Goal: Information Seeking & Learning: Learn about a topic

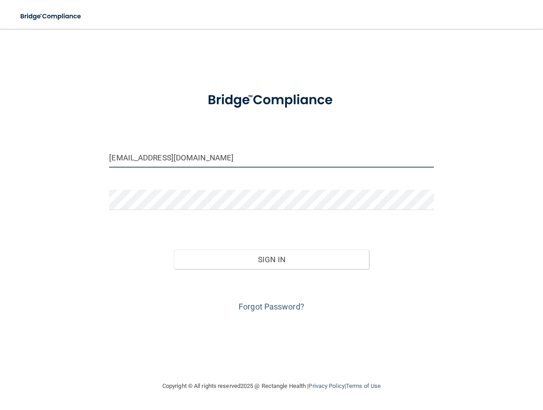
drag, startPoint x: 199, startPoint y: 167, endPoint x: 65, endPoint y: 160, distance: 133.6
click at [65, 160] on div "rda6monica@gmail.com Invalid email/password. You don't have permission to acces…" at bounding box center [271, 205] width 507 height 334
type input "[EMAIL_ADDRESS][DOMAIN_NAME]"
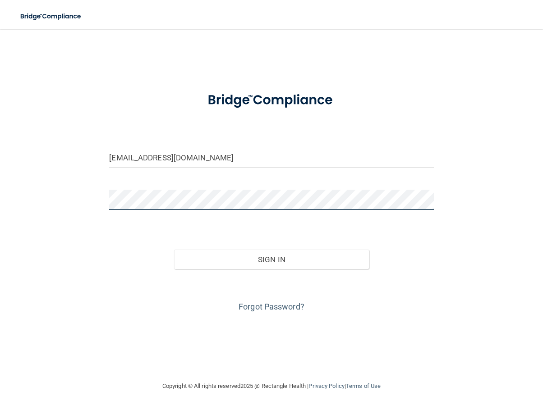
click at [55, 213] on div "dldlear@aol.com Invalid email/password. You don't have permission to access tha…" at bounding box center [271, 205] width 507 height 334
click at [442, 282] on div "dldlear@aol.com Invalid email/password. You don't have permission to access tha…" at bounding box center [271, 205] width 507 height 334
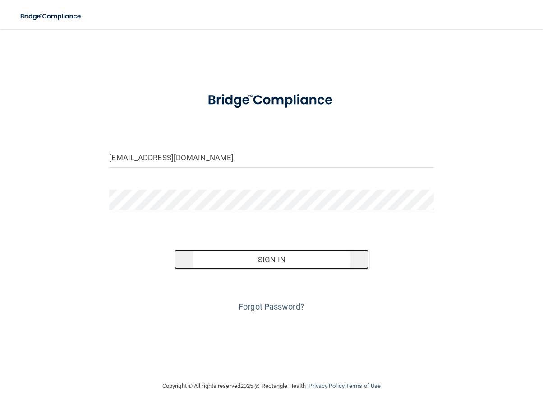
click at [254, 270] on button "Sign In" at bounding box center [271, 260] width 195 height 20
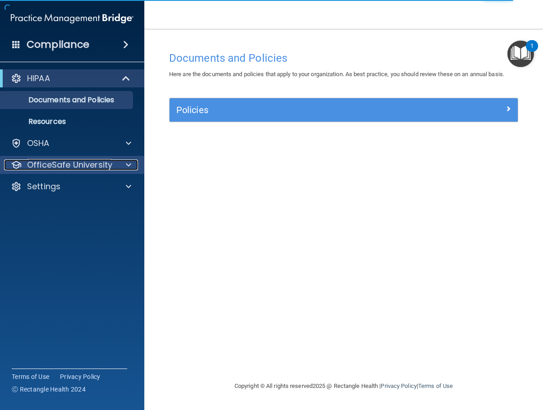
click at [129, 162] on span at bounding box center [128, 165] width 5 height 11
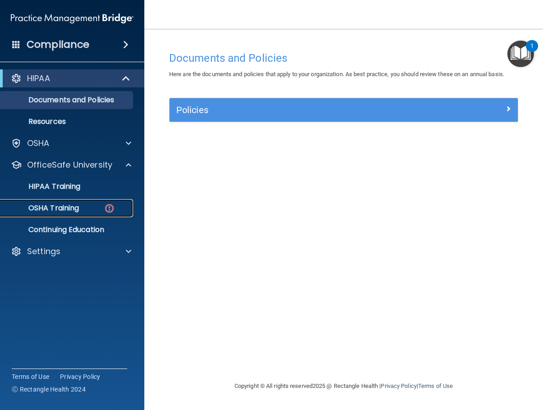
click at [71, 207] on p "OSHA Training" at bounding box center [42, 208] width 73 height 9
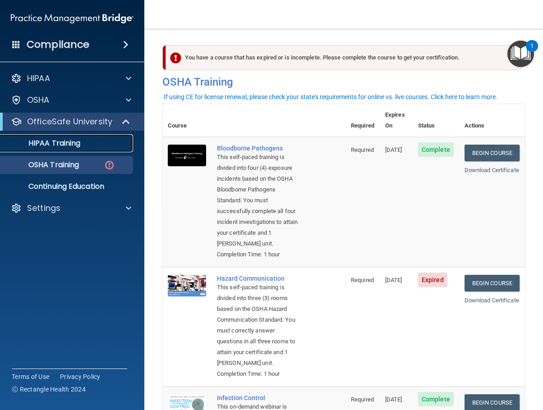
click at [71, 141] on p "HIPAA Training" at bounding box center [43, 143] width 74 height 9
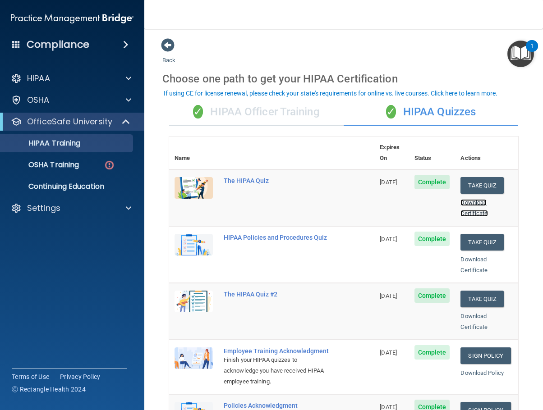
click at [472, 205] on link "Download Certificate" at bounding box center [473, 208] width 27 height 18
click at [467, 260] on div "Download Certificate" at bounding box center [486, 265] width 52 height 22
click at [463, 259] on div "Download Certificate" at bounding box center [486, 265] width 52 height 22
click at [463, 266] on link "Download Certificate" at bounding box center [473, 265] width 27 height 18
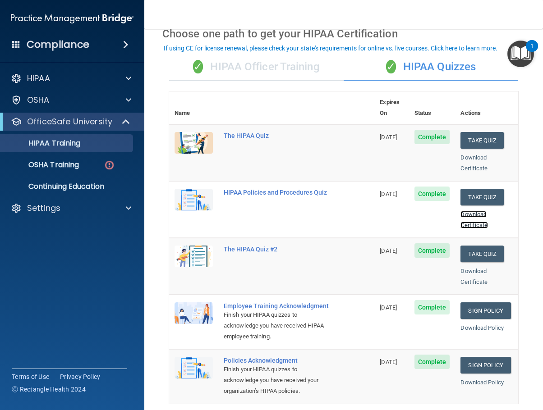
scroll to position [90, 0]
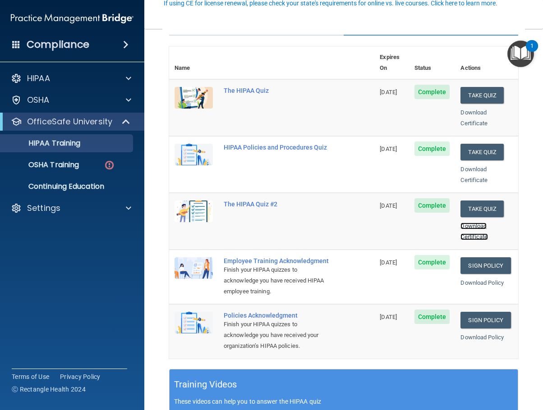
click at [461, 224] on link "Download Certificate" at bounding box center [473, 232] width 27 height 18
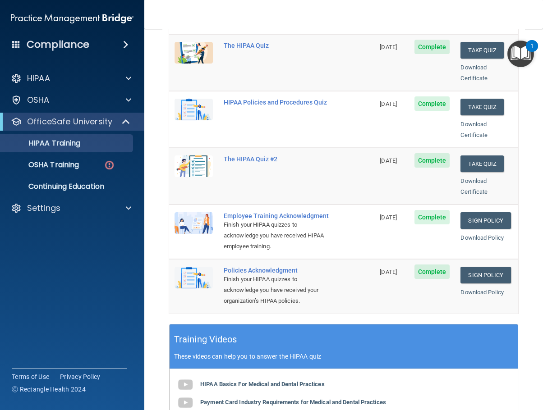
click at [467, 124] on div "Download Certificate" at bounding box center [486, 130] width 52 height 22
click at [467, 128] on link "Download Certificate" at bounding box center [473, 130] width 27 height 18
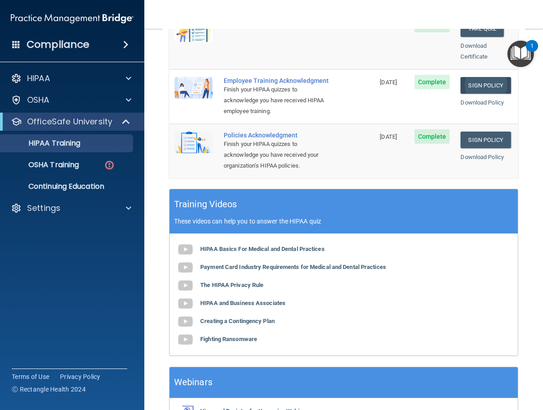
scroll to position [225, 0]
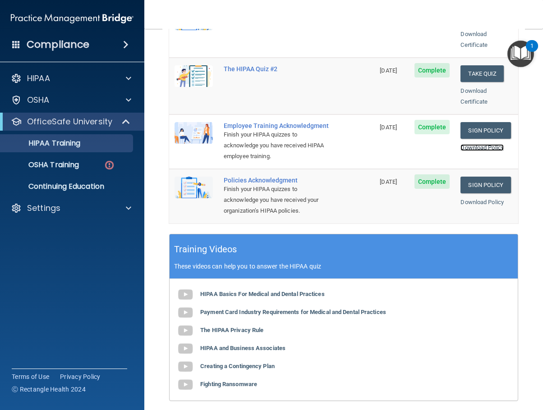
click at [463, 148] on link "Download Policy" at bounding box center [481, 147] width 43 height 7
click at [479, 206] on link "Download Policy" at bounding box center [481, 202] width 43 height 7
click at [64, 167] on p "OSHA Training" at bounding box center [42, 164] width 73 height 9
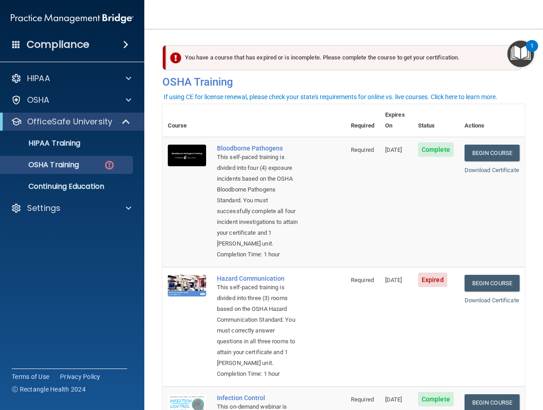
click at [468, 169] on div "Download Certificate" at bounding box center [491, 170] width 55 height 11
click at [471, 167] on link "Download Certificate" at bounding box center [491, 170] width 55 height 7
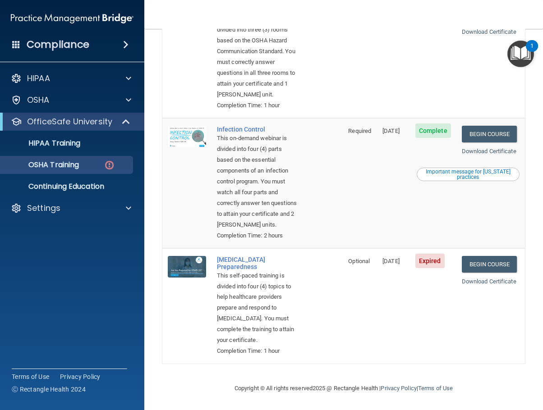
scroll to position [361, 0]
click at [472, 155] on link "Download Certificate" at bounding box center [489, 151] width 55 height 7
click at [416, 248] on td "Complete" at bounding box center [433, 183] width 46 height 130
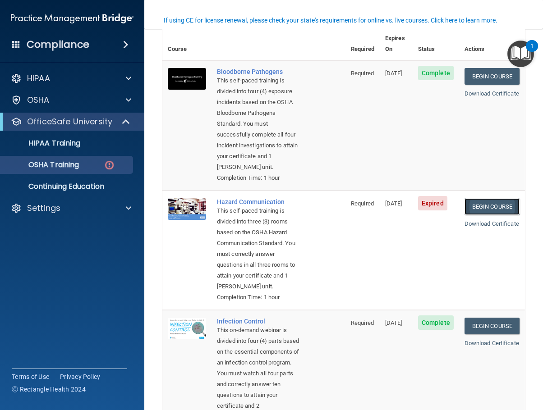
click at [469, 215] on link "Begin Course" at bounding box center [491, 206] width 55 height 17
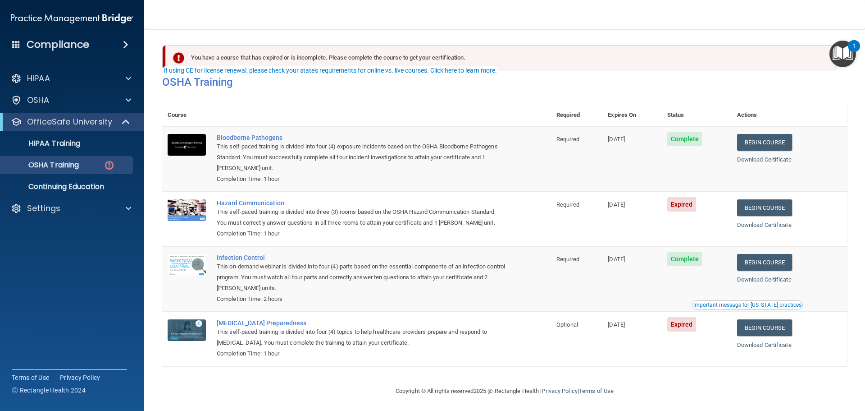
scroll to position [27, 0]
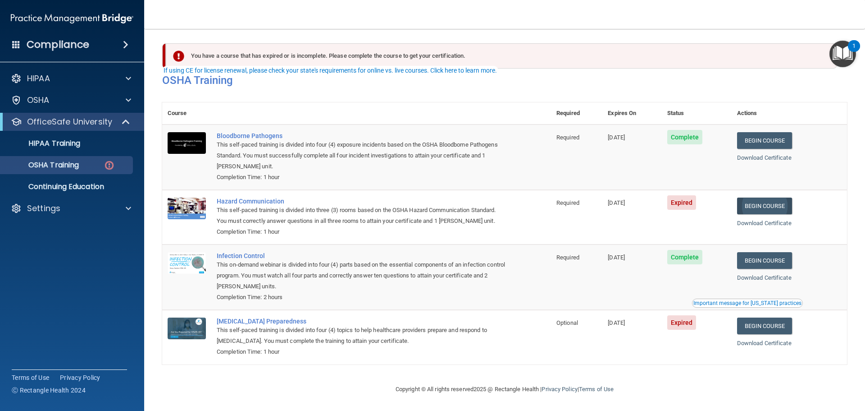
click at [751, 197] on link "Begin Course" at bounding box center [764, 205] width 55 height 17
click at [752, 197] on link "Begin Course" at bounding box center [764, 205] width 55 height 17
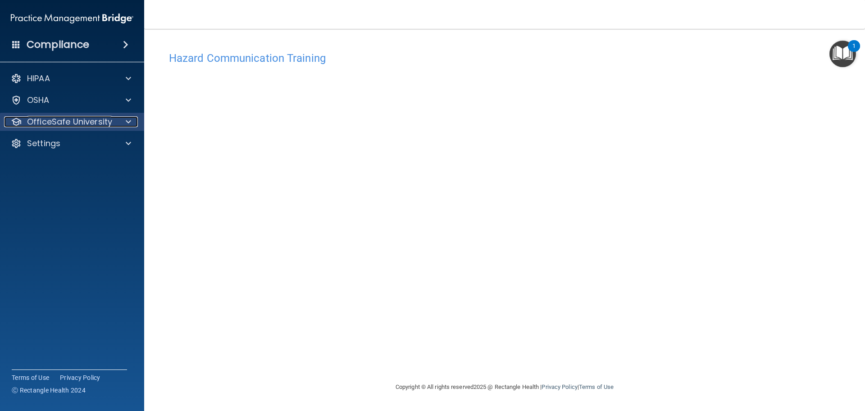
click at [121, 120] on div at bounding box center [127, 121] width 23 height 11
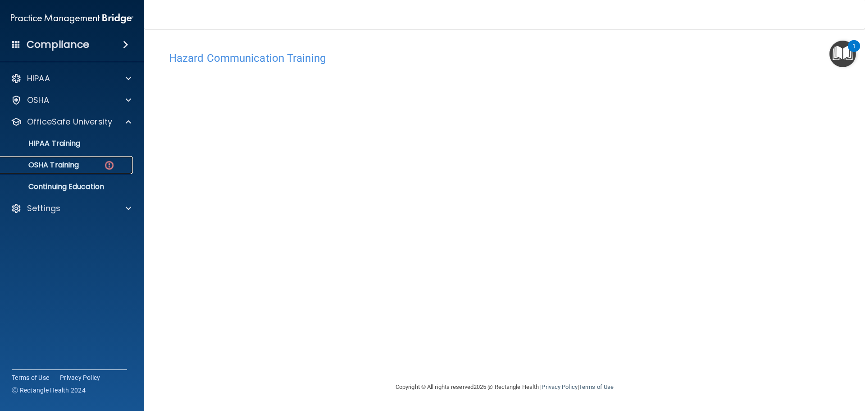
click at [78, 161] on p "OSHA Training" at bounding box center [42, 164] width 73 height 9
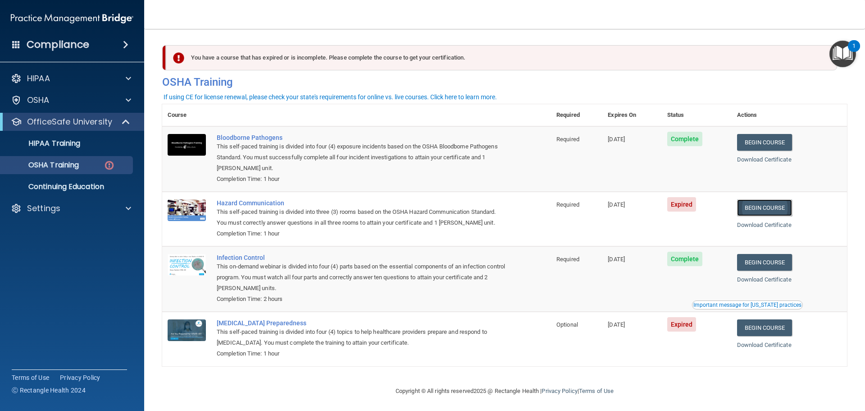
click at [747, 211] on link "Begin Course" at bounding box center [764, 207] width 55 height 17
click at [750, 211] on link "Begin Course" at bounding box center [764, 207] width 55 height 17
click at [745, 214] on link "Begin Course" at bounding box center [764, 207] width 55 height 17
click at [748, 215] on link "Begin Course" at bounding box center [764, 207] width 55 height 17
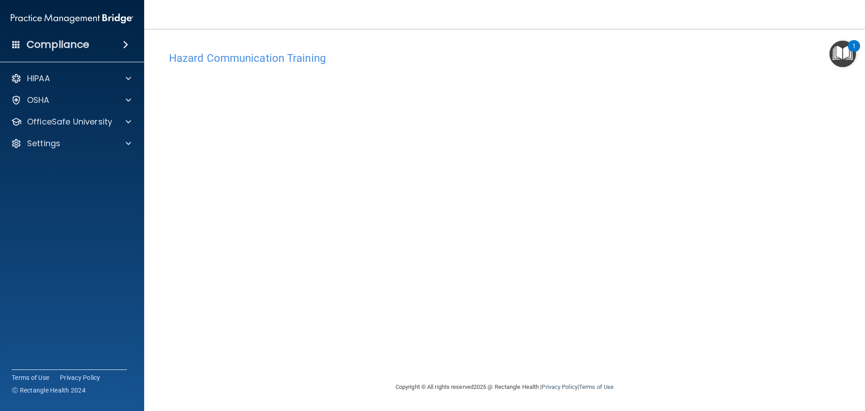
click at [379, 51] on div "Hazard Communication Training" at bounding box center [504, 58] width 685 height 22
click at [356, 58] on h4 "Hazard Communication Training" at bounding box center [505, 58] width 672 height 12
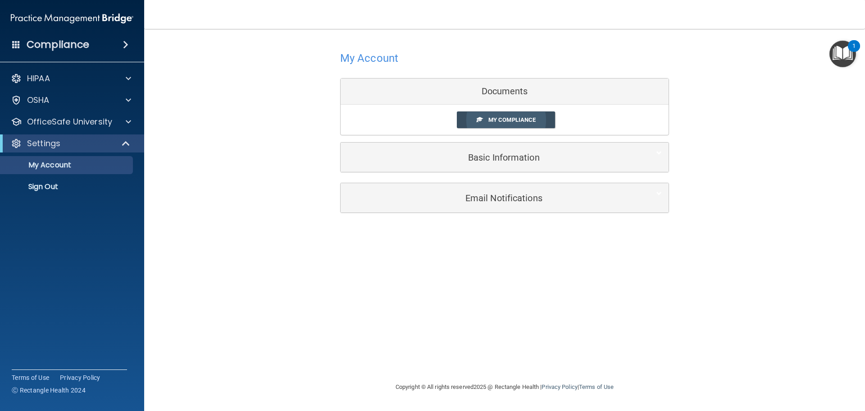
click at [496, 122] on span "My Compliance" at bounding box center [512, 119] width 47 height 7
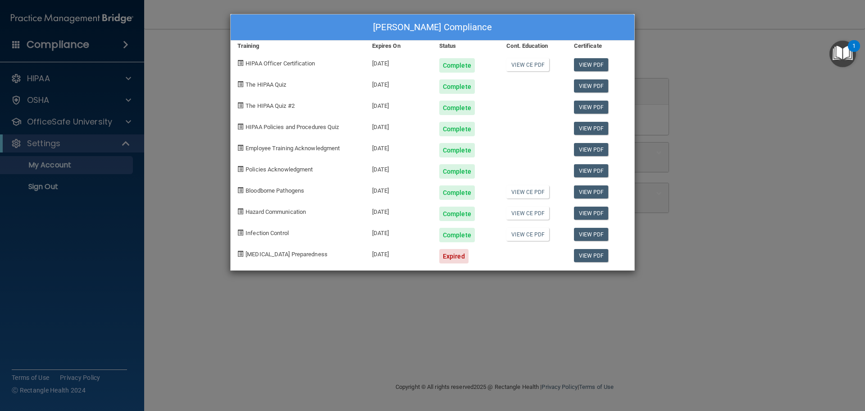
click at [819, 65] on div "[PERSON_NAME] Compliance Training Expires On Status Cont. Education Certificate…" at bounding box center [432, 205] width 865 height 411
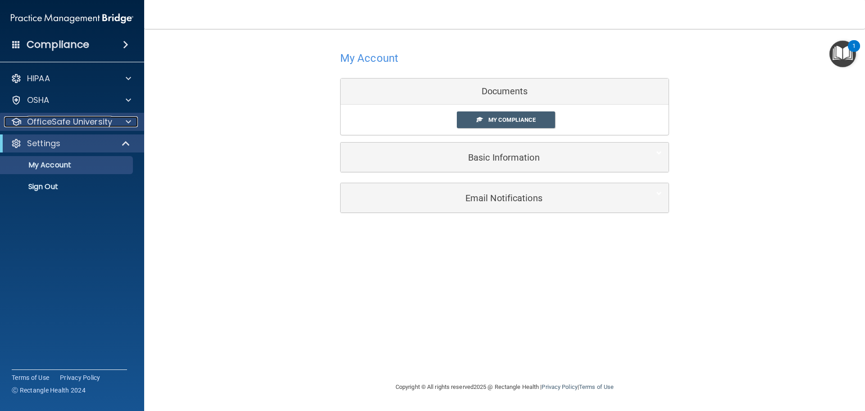
click at [129, 120] on span at bounding box center [128, 121] width 5 height 11
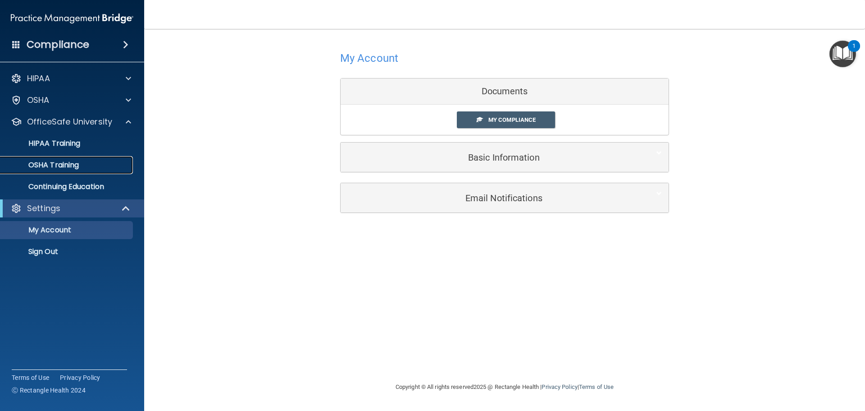
click at [66, 161] on p "OSHA Training" at bounding box center [42, 164] width 73 height 9
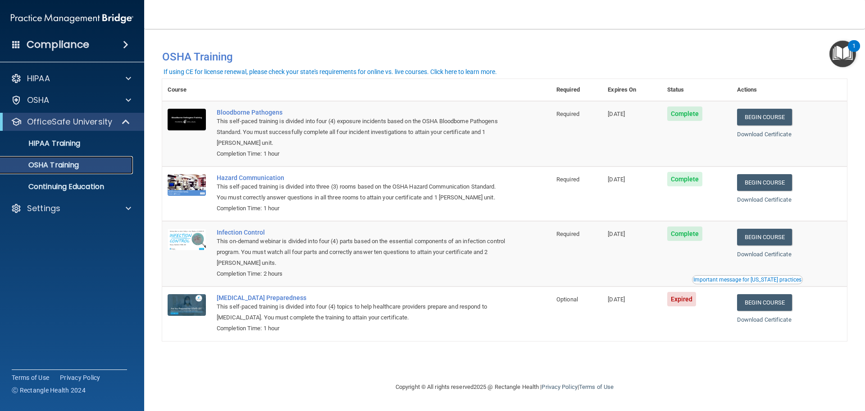
scroll to position [1, 0]
click at [749, 203] on link "Download Certificate" at bounding box center [764, 199] width 55 height 7
click at [755, 311] on link "Begin Course" at bounding box center [764, 302] width 55 height 17
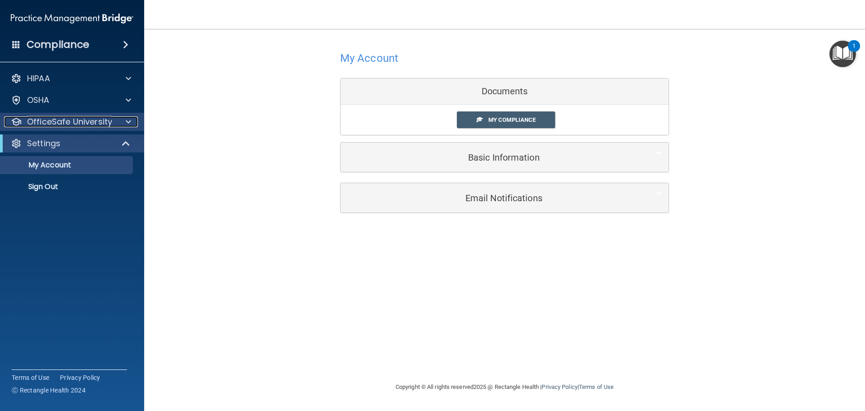
click at [124, 119] on div at bounding box center [127, 121] width 23 height 11
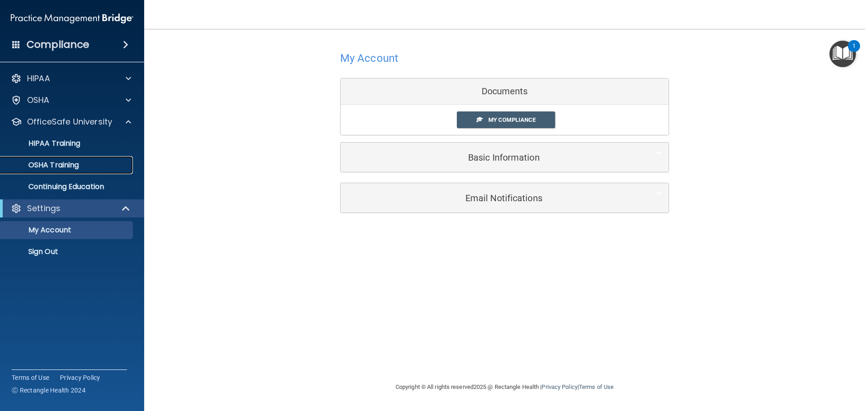
click at [55, 164] on p "OSHA Training" at bounding box center [42, 164] width 73 height 9
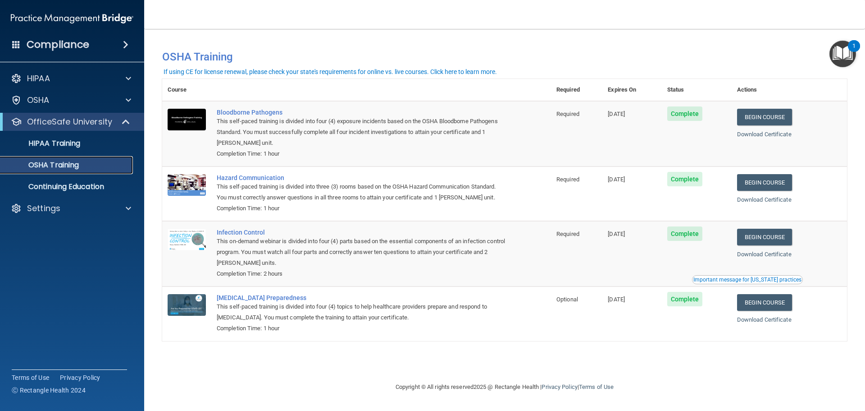
scroll to position [1, 0]
click at [741, 311] on link "Begin Course" at bounding box center [764, 302] width 55 height 17
click at [750, 323] on link "Download Certificate" at bounding box center [764, 319] width 55 height 7
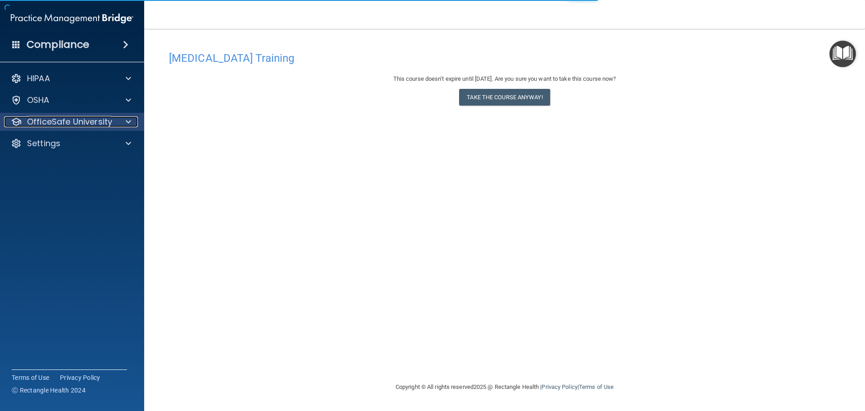
click at [125, 123] on div at bounding box center [127, 121] width 23 height 11
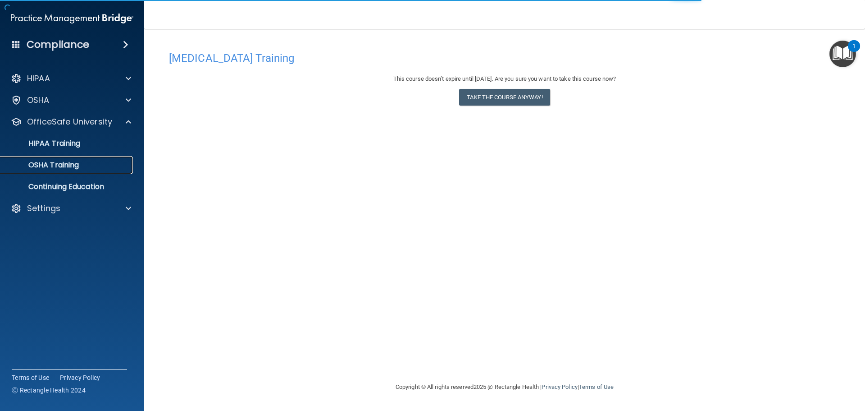
click at [58, 163] on p "OSHA Training" at bounding box center [42, 164] width 73 height 9
